Goal: Navigation & Orientation: Find specific page/section

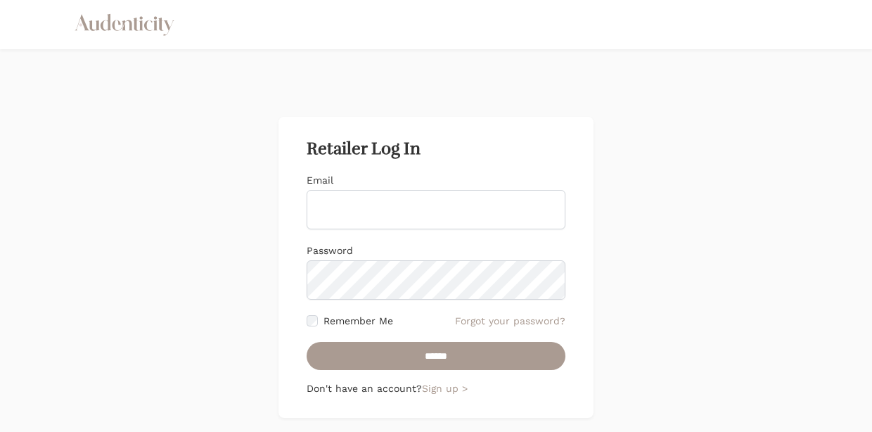
type input "**********"
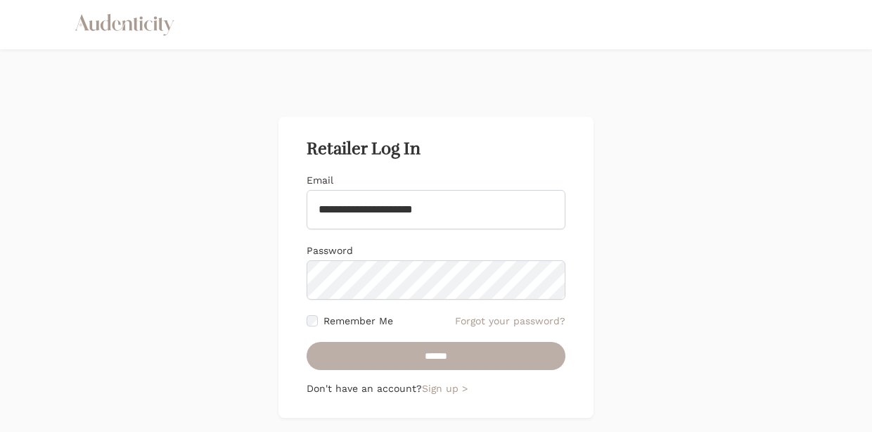
click at [365, 354] on input "******" at bounding box center [436, 356] width 259 height 28
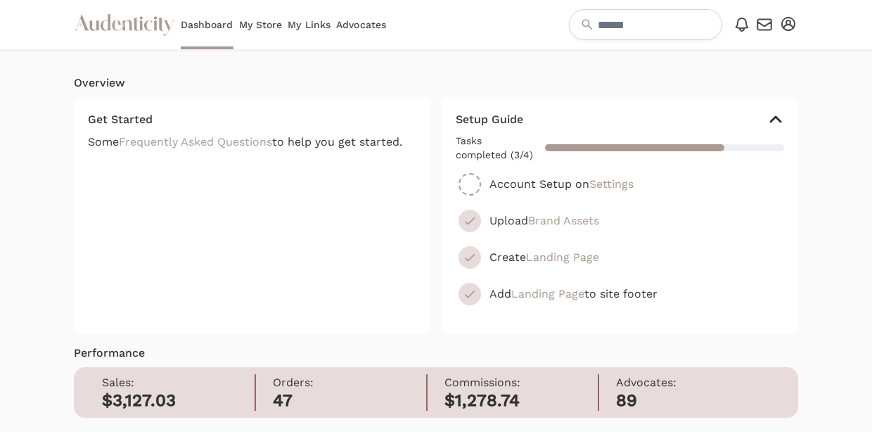
click at [354, 23] on link "Advocates" at bounding box center [361, 24] width 50 height 49
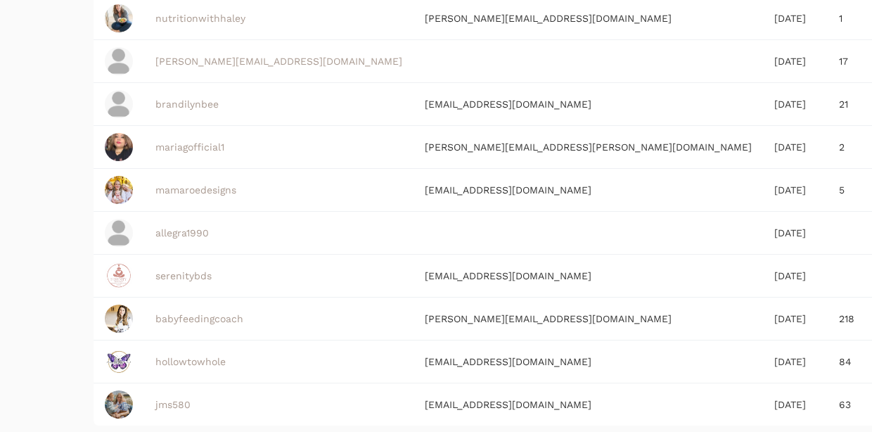
scroll to position [427, 0]
